Goal: Information Seeking & Learning: Find specific fact

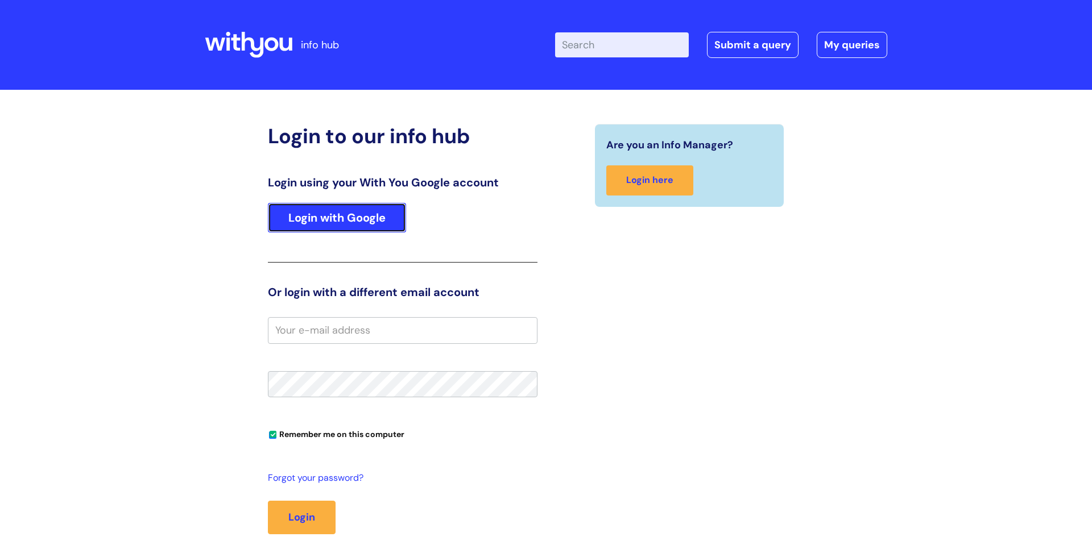
click at [347, 220] on link "Login with Google" at bounding box center [337, 218] width 138 height 30
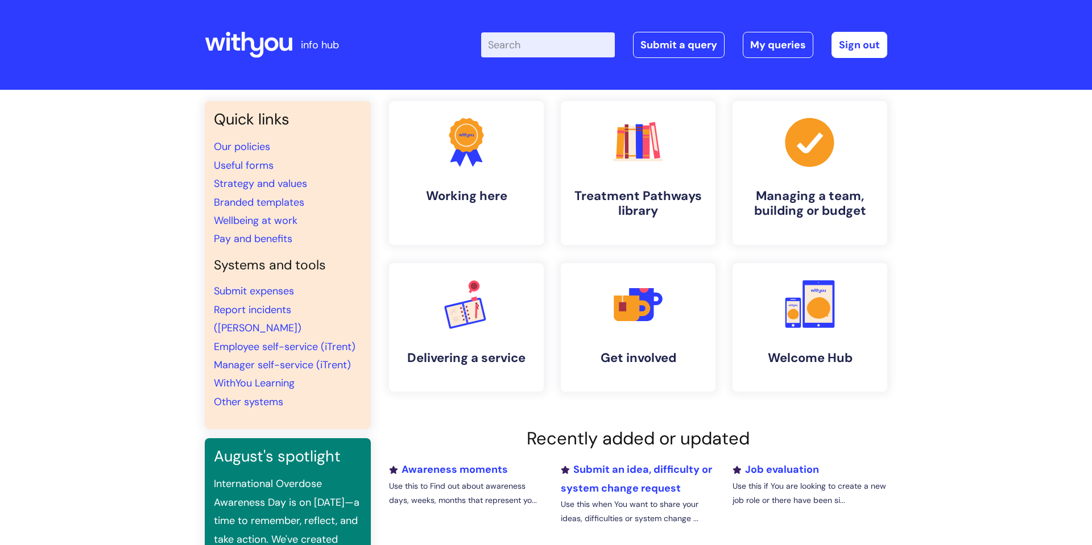
click at [529, 46] on input "Enter your search term here..." at bounding box center [548, 44] width 134 height 25
type input "wi"
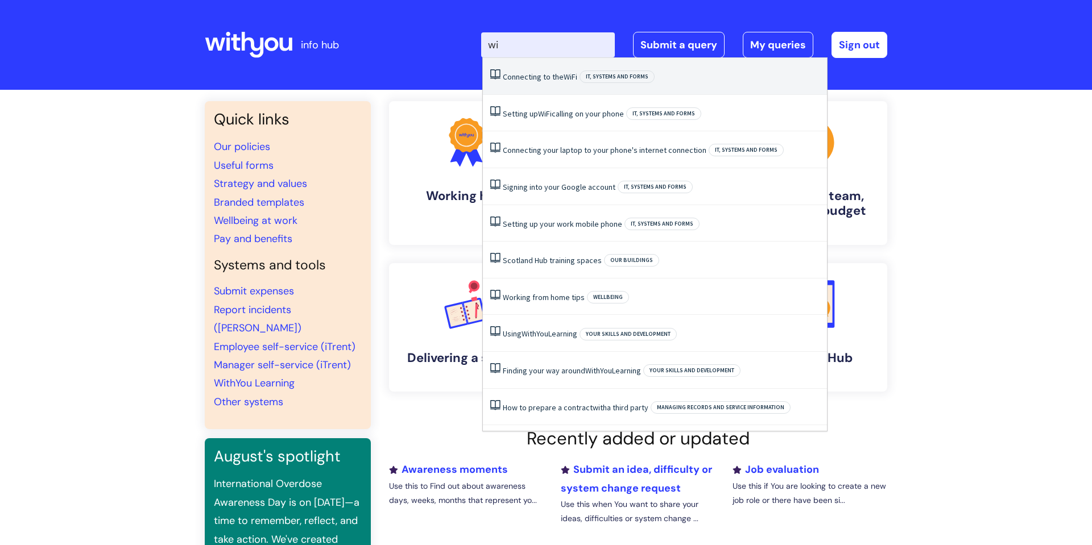
click at [530, 76] on link "Connecting to the WiFi" at bounding box center [540, 77] width 75 height 10
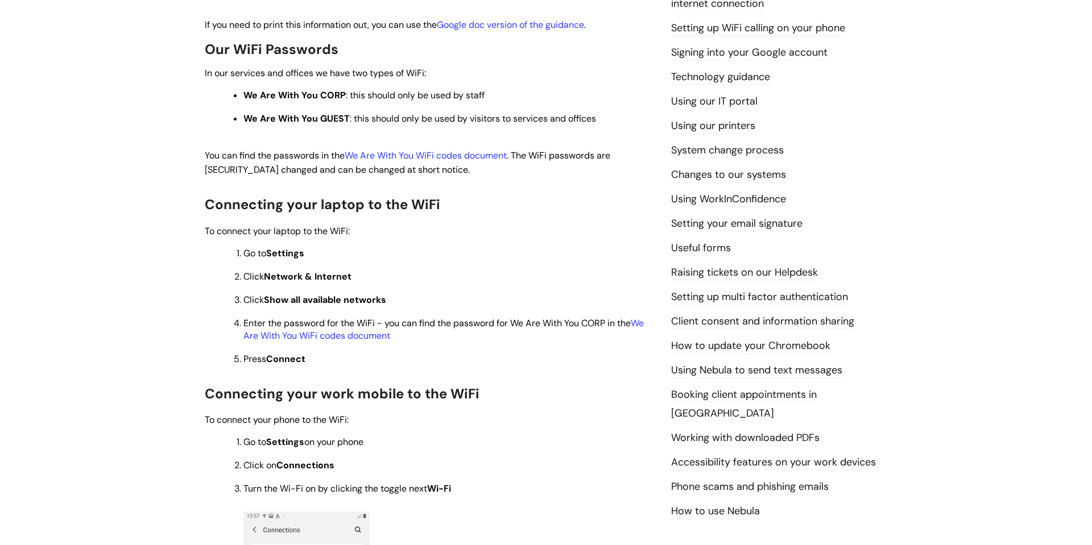
scroll to position [290, 0]
click at [337, 337] on link "We Are With You WiFi codes document" at bounding box center [443, 329] width 400 height 24
